Goal: Information Seeking & Learning: Learn about a topic

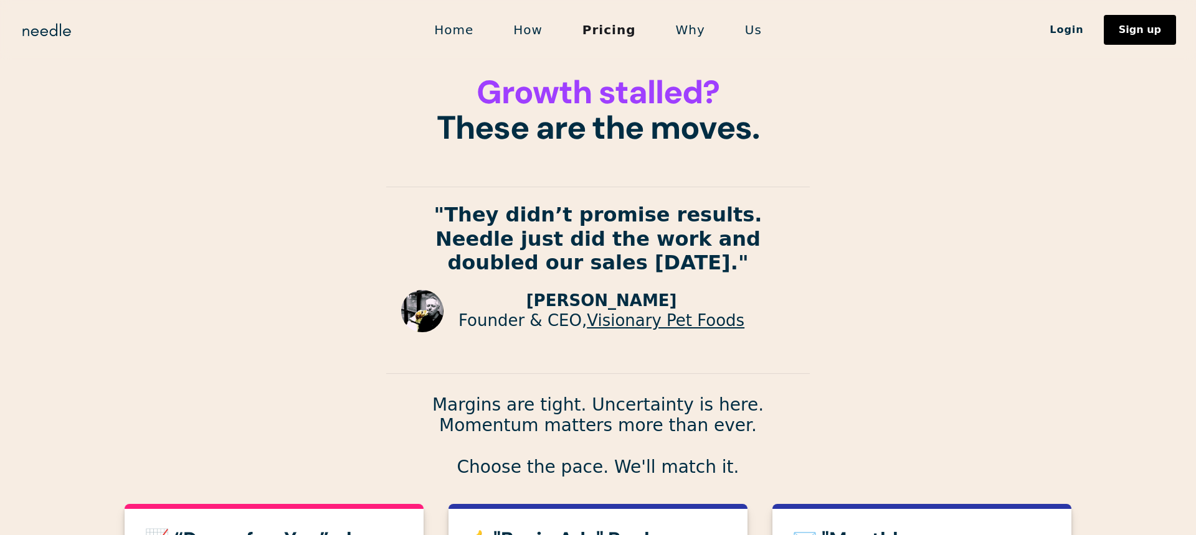
click at [506, 32] on link "How" at bounding box center [527, 30] width 69 height 26
click at [532, 32] on link "How" at bounding box center [527, 30] width 69 height 26
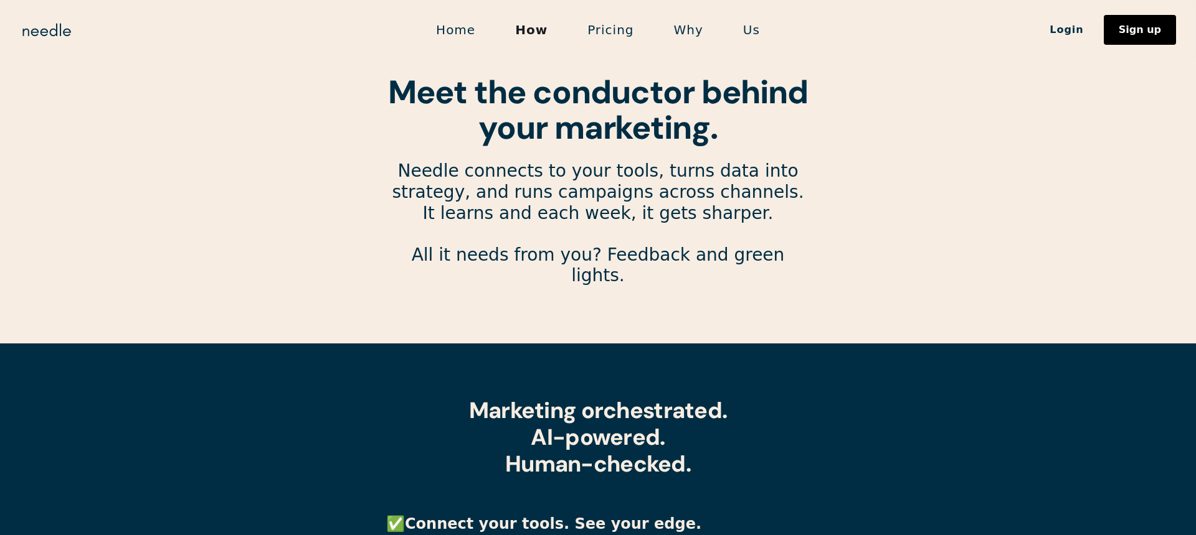
click at [613, 32] on link "Pricing" at bounding box center [610, 30] width 86 height 26
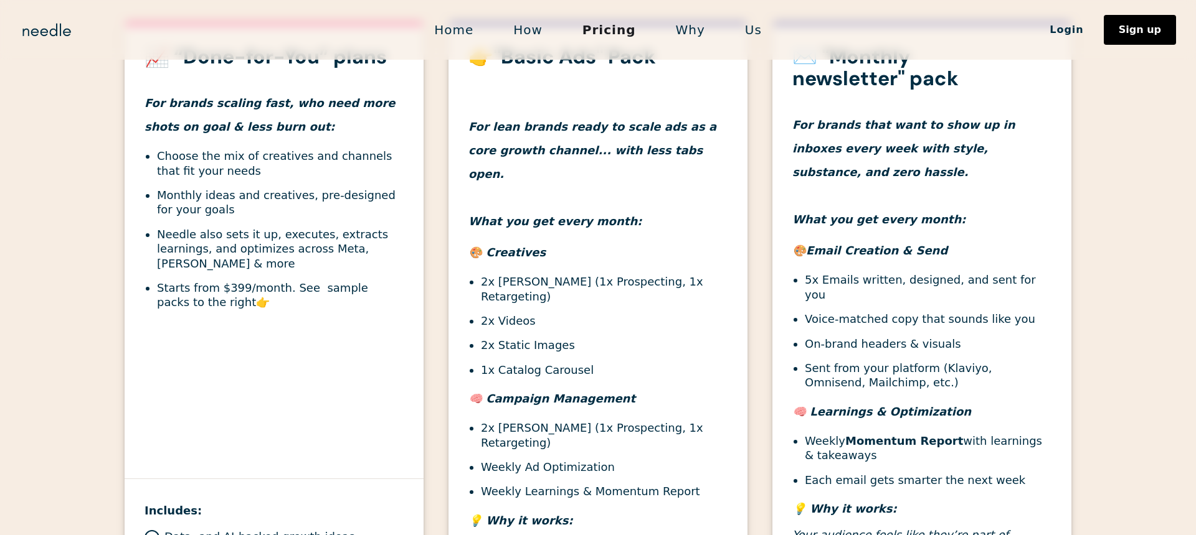
scroll to position [367, 0]
